Goal: Task Accomplishment & Management: Manage account settings

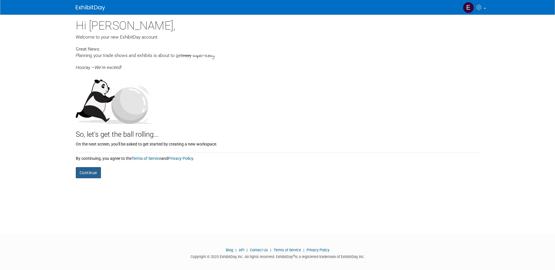
drag, startPoint x: 92, startPoint y: 178, endPoint x: 121, endPoint y: 175, distance: 29.7
click at [92, 178] on button "Continue" at bounding box center [88, 172] width 25 height 11
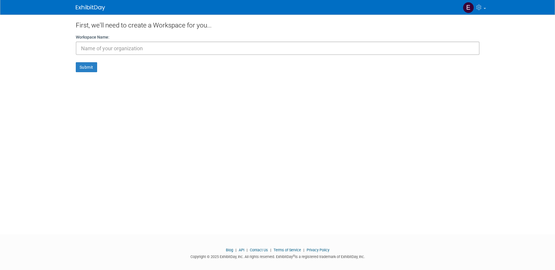
click at [169, 47] on input "text" at bounding box center [278, 48] width 404 height 13
type input "Phoenix Contact"
click at [78, 66] on button "Submit" at bounding box center [86, 67] width 21 height 10
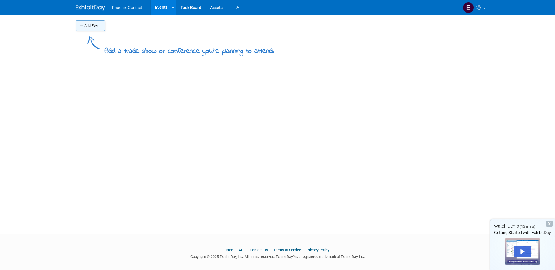
click at [103, 27] on button "Add Event" at bounding box center [90, 25] width 29 height 11
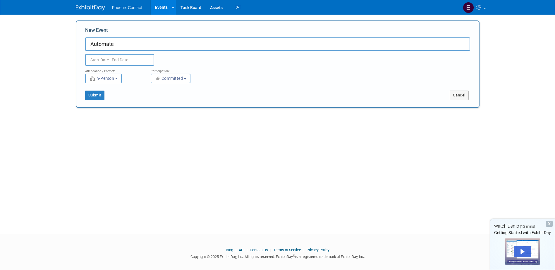
type input "Automate"
click at [116, 55] on input "text" at bounding box center [119, 60] width 69 height 12
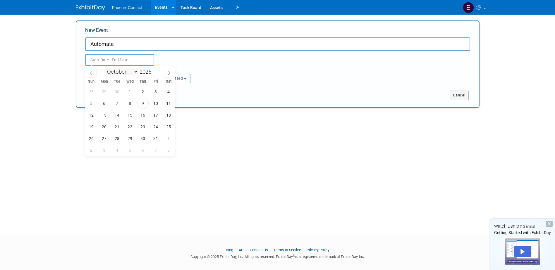
click at [130, 73] on select "January February March April May June July August September October November De…" at bounding box center [121, 71] width 34 height 7
select select "5"
click at [104, 68] on select "January February March April May June July August September October November De…" at bounding box center [121, 71] width 34 height 7
click at [154, 68] on div "January February March April May June July August September October November De…" at bounding box center [130, 71] width 68 height 10
click at [154, 73] on span at bounding box center [153, 74] width 4 height 4
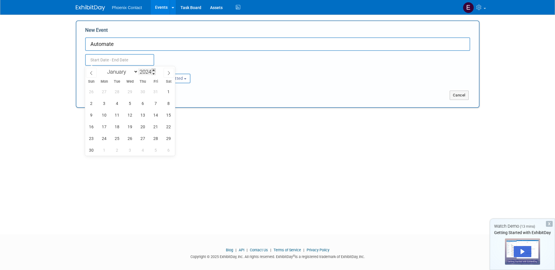
click at [154, 70] on span at bounding box center [153, 70] width 4 height 4
type input "2026"
click at [105, 126] on span "22" at bounding box center [104, 126] width 11 height 11
click at [147, 126] on span "25" at bounding box center [142, 126] width 11 height 11
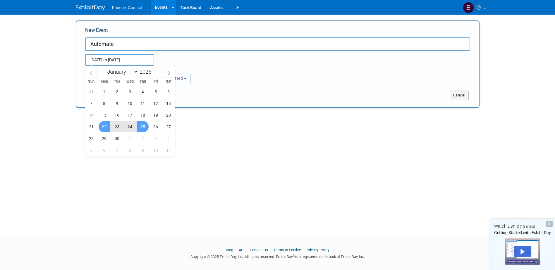
type input "[DATE] to [DATE]"
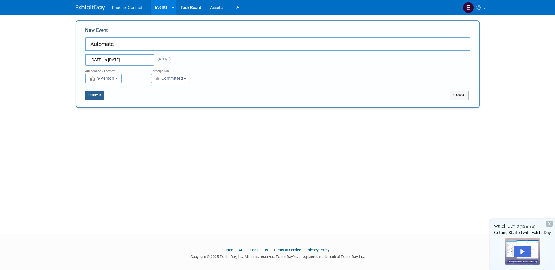
click at [97, 95] on button "Submit" at bounding box center [94, 95] width 19 height 9
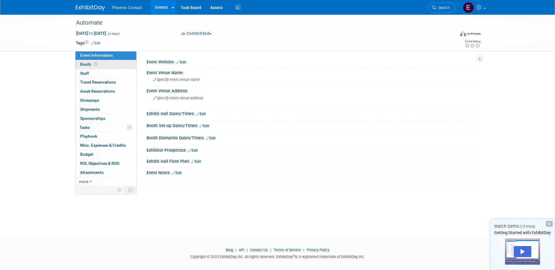
click at [82, 63] on span "Booth" at bounding box center [89, 64] width 18 height 5
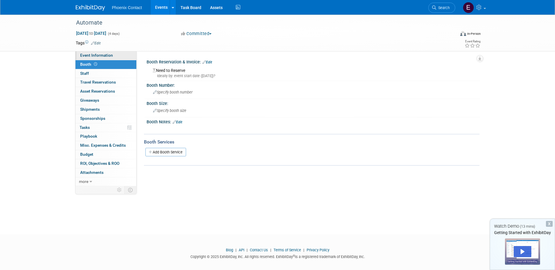
click at [98, 53] on span "Event Information" at bounding box center [96, 55] width 33 height 5
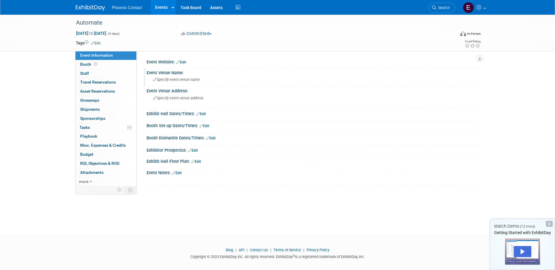
click at [180, 83] on div "Specify event venue name" at bounding box center [313, 79] width 324 height 9
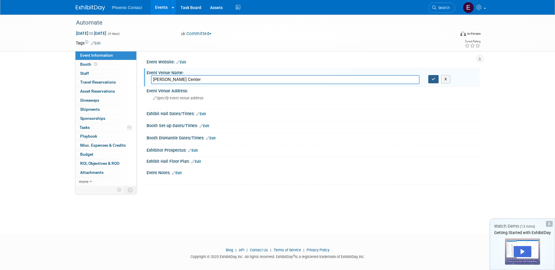
type input "McCormick Center"
click at [434, 78] on icon "button" at bounding box center [433, 79] width 4 height 4
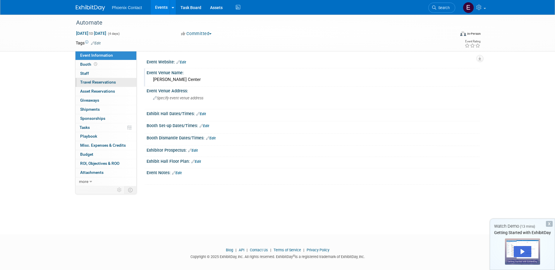
click at [97, 79] on link "0 Travel Reservations 0" at bounding box center [105, 82] width 61 height 9
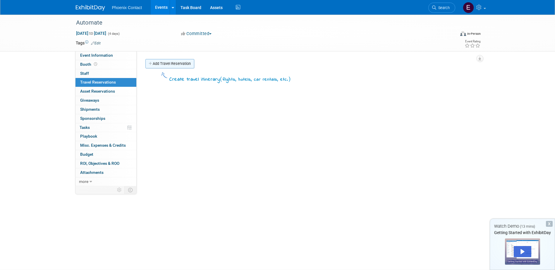
click at [178, 61] on link "Add Travel Reservation" at bounding box center [169, 63] width 49 height 9
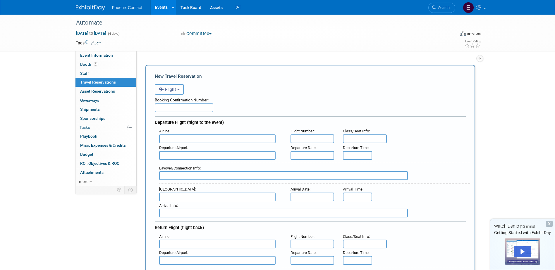
click at [174, 88] on span "Flight" at bounding box center [168, 89] width 18 height 5
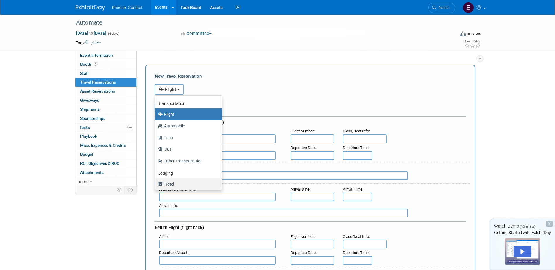
scroll to position [25, 0]
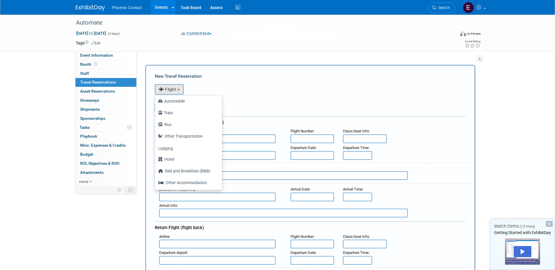
click at [202, 59] on div "Add Travel Reservation" at bounding box center [308, 59] width 328 height 1
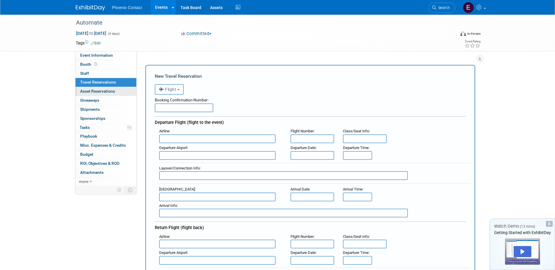
click at [101, 89] on span "Asset Reservations 0" at bounding box center [97, 91] width 35 height 5
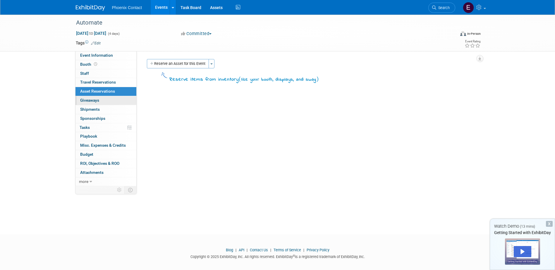
click at [97, 102] on span "Giveaways 0" at bounding box center [89, 100] width 19 height 5
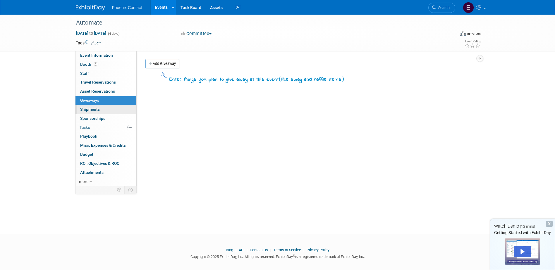
click at [97, 110] on span "Shipments 0" at bounding box center [90, 109] width 20 height 5
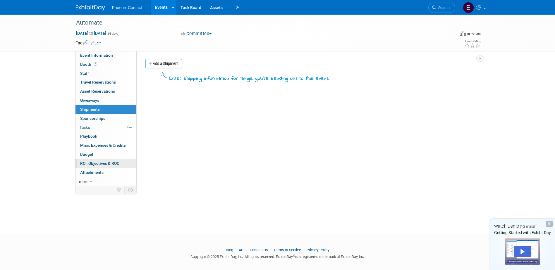
scroll to position [5, 0]
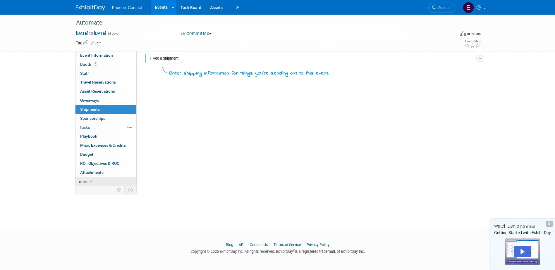
click at [90, 180] on icon at bounding box center [90, 182] width 3 height 4
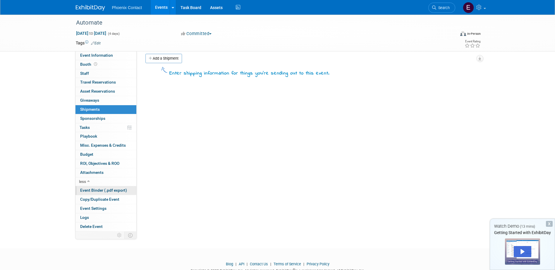
click at [116, 191] on span "Event Binder (.pdf export)" at bounding box center [103, 190] width 47 height 5
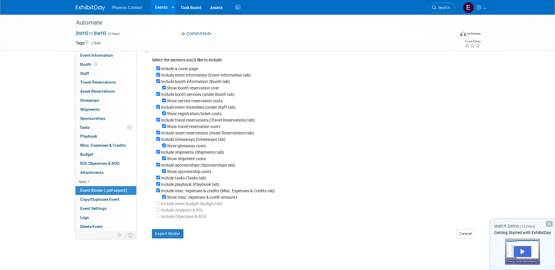
scroll to position [0, 0]
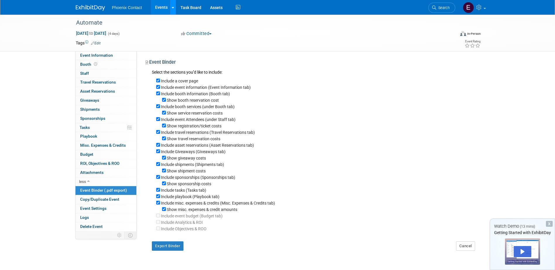
click at [173, 10] on div at bounding box center [173, 7] width 2 height 6
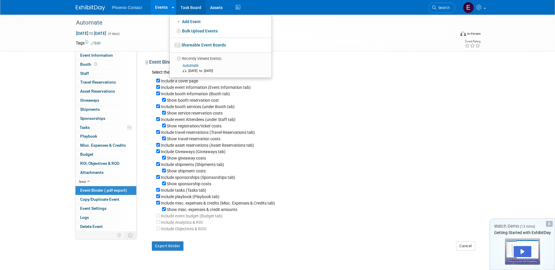
click at [195, 10] on link "Task Board" at bounding box center [191, 7] width 30 height 15
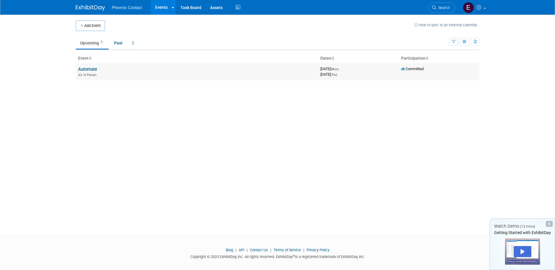
click at [91, 68] on link "Automate" at bounding box center [87, 69] width 19 height 5
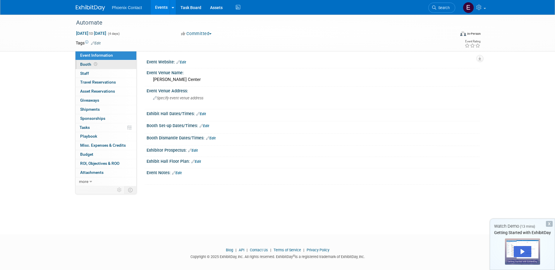
click at [93, 65] on span at bounding box center [96, 64] width 6 height 4
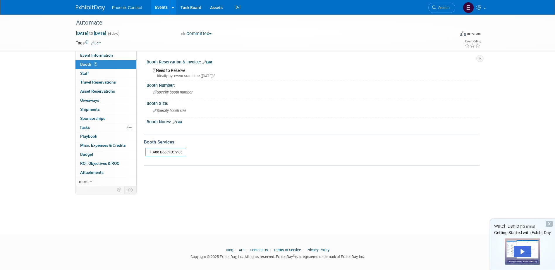
click at [209, 62] on link "Edit" at bounding box center [207, 62] width 10 height 4
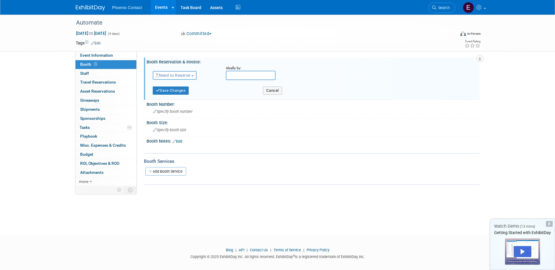
click at [184, 75] on span "Need to Reserve" at bounding box center [173, 75] width 35 height 5
click at [179, 93] on link "Reserved" at bounding box center [184, 93] width 63 height 8
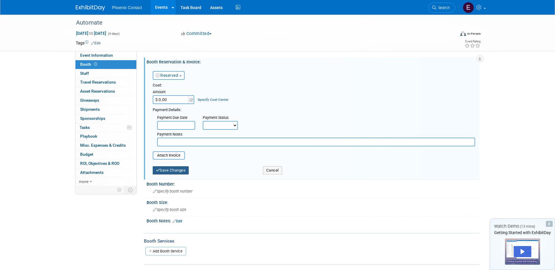
click at [166, 171] on button "Save Changes" at bounding box center [171, 170] width 36 height 8
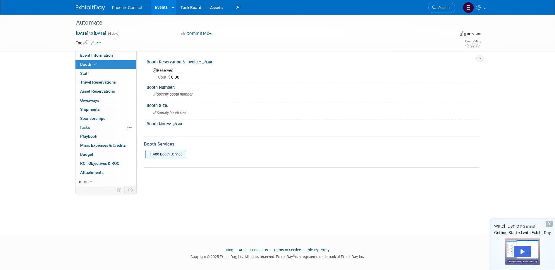
click at [176, 151] on link "Add Booth Service" at bounding box center [165, 154] width 41 height 8
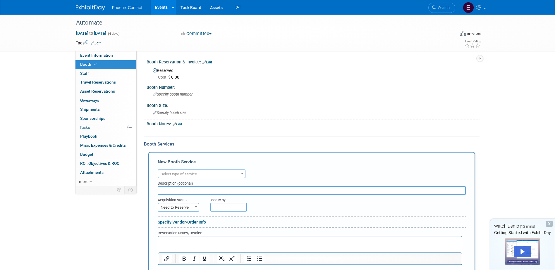
click at [233, 172] on span "Select type of service" at bounding box center [201, 174] width 87 height 8
